Goal: Find specific page/section: Locate a particular part of the current website

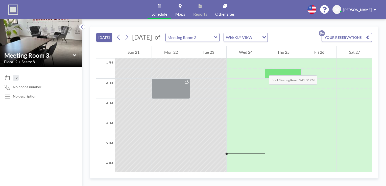
scroll to position [187, 0]
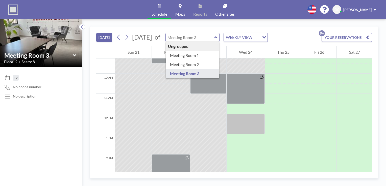
click at [214, 39] on input "text" at bounding box center [190, 37] width 48 height 8
type input "Meeting Room 2"
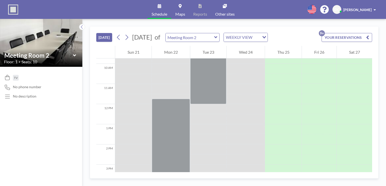
scroll to position [196, 0]
drag, startPoint x: 208, startPoint y: 34, endPoint x: 207, endPoint y: 38, distance: 4.0
click at [208, 35] on input "text" at bounding box center [190, 37] width 48 height 8
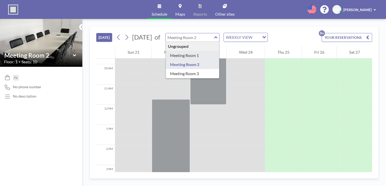
type input "Meeting Room 1"
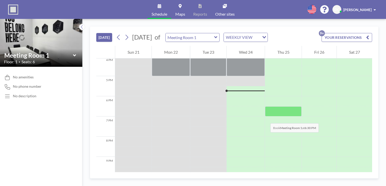
scroll to position [318, 0]
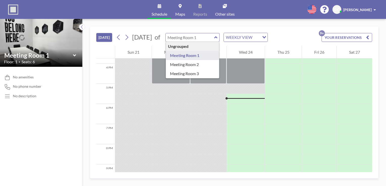
drag, startPoint x: 222, startPoint y: 39, endPoint x: 221, endPoint y: 46, distance: 7.2
click at [214, 39] on input "text" at bounding box center [190, 37] width 48 height 8
type input "Meeting Room 3"
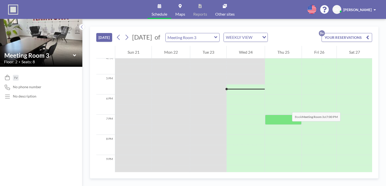
scroll to position [344, 0]
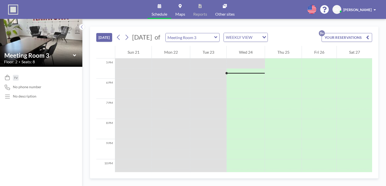
click at [217, 39] on icon at bounding box center [215, 37] width 3 height 5
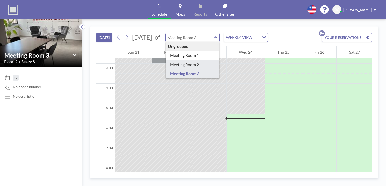
scroll to position [272, 0]
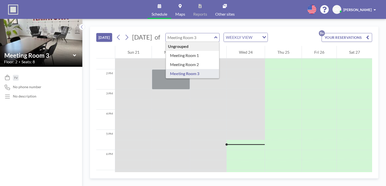
click at [220, 36] on div "Ungrouped Meeting Room 1 Meeting Room 2 Meeting Room 3" at bounding box center [192, 37] width 54 height 9
click at [217, 37] on icon at bounding box center [215, 37] width 3 height 2
type input "Meeting Room 3"
